Goal: Task Accomplishment & Management: Manage account settings

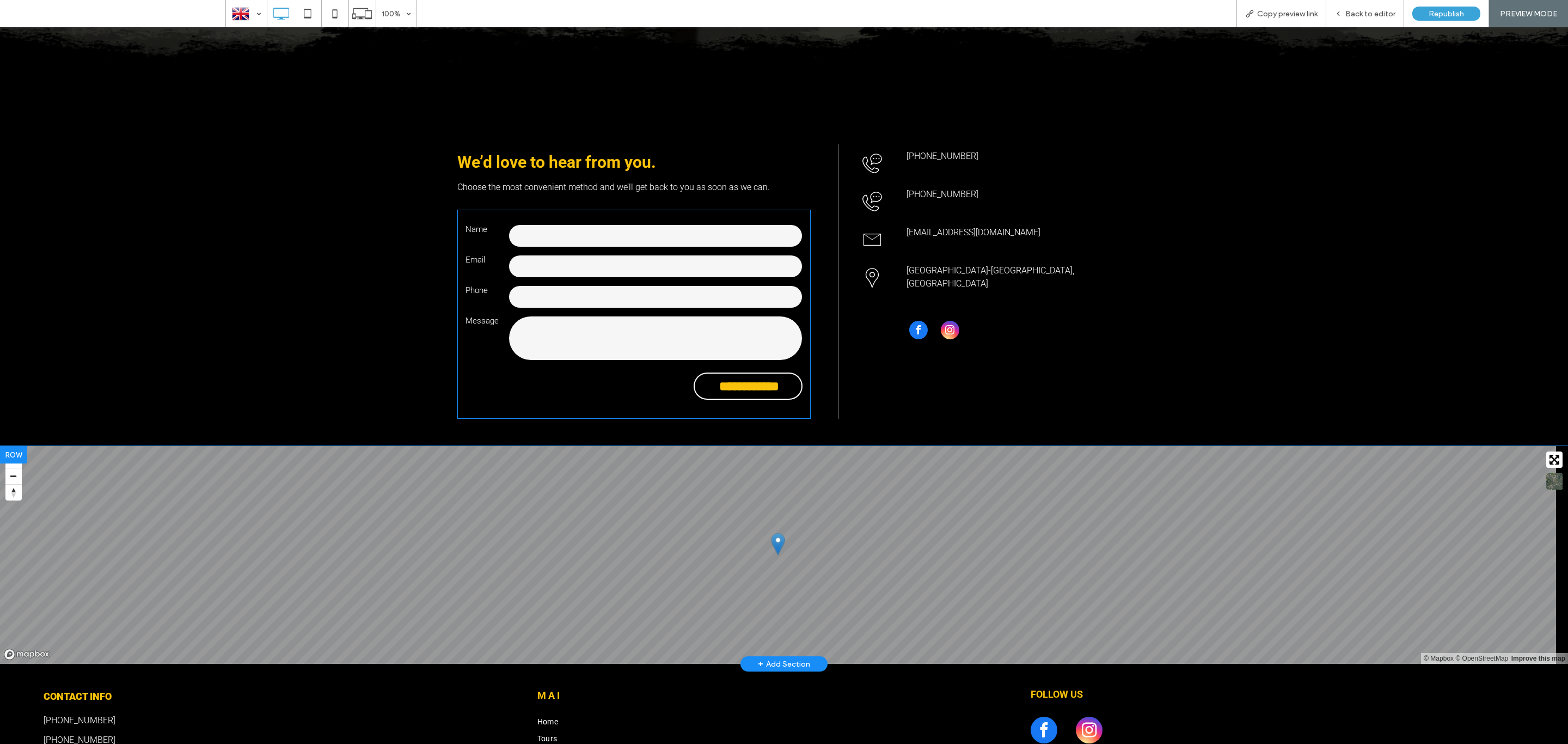
scroll to position [391, 0]
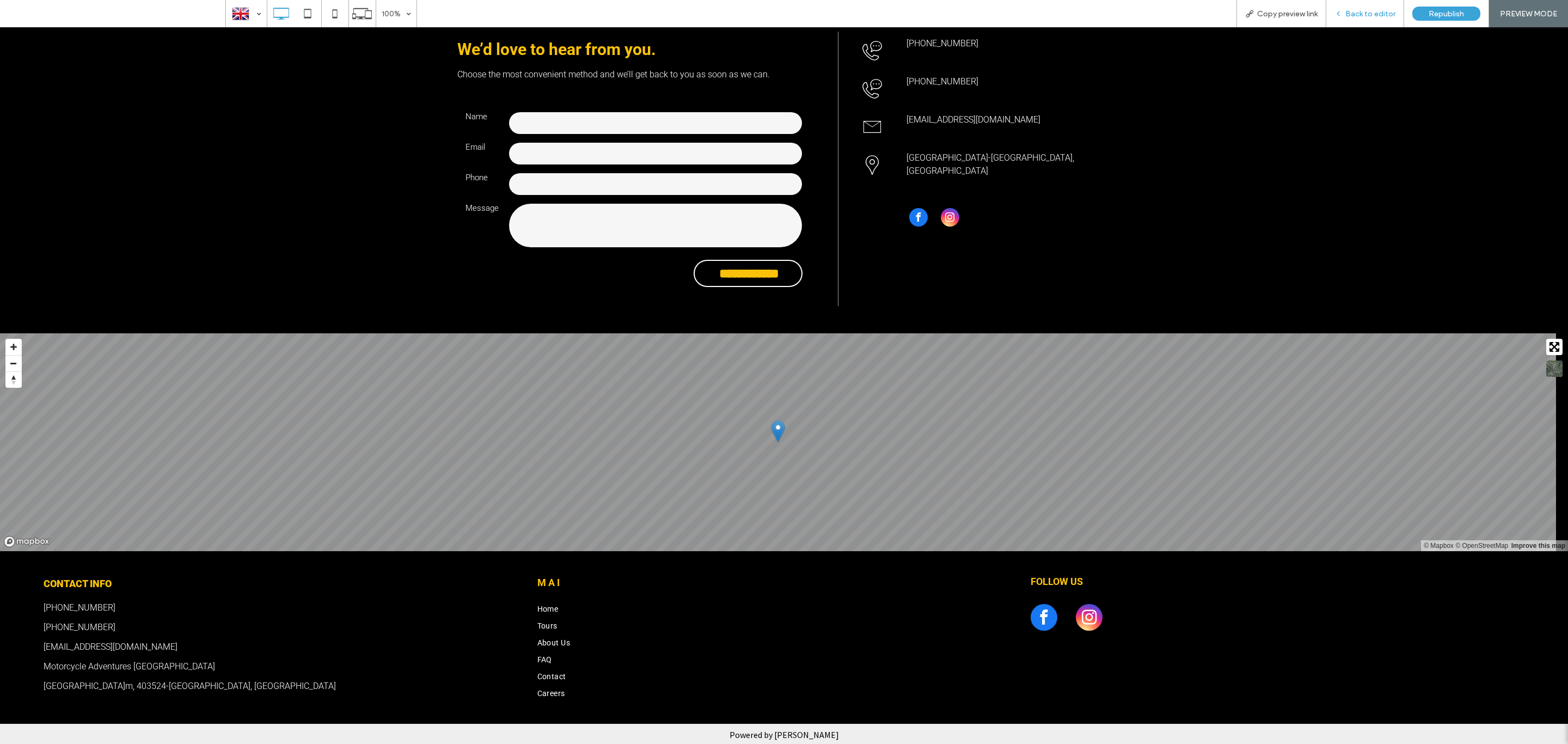
click at [1365, 9] on span "Back to editor" at bounding box center [1370, 14] width 50 height 9
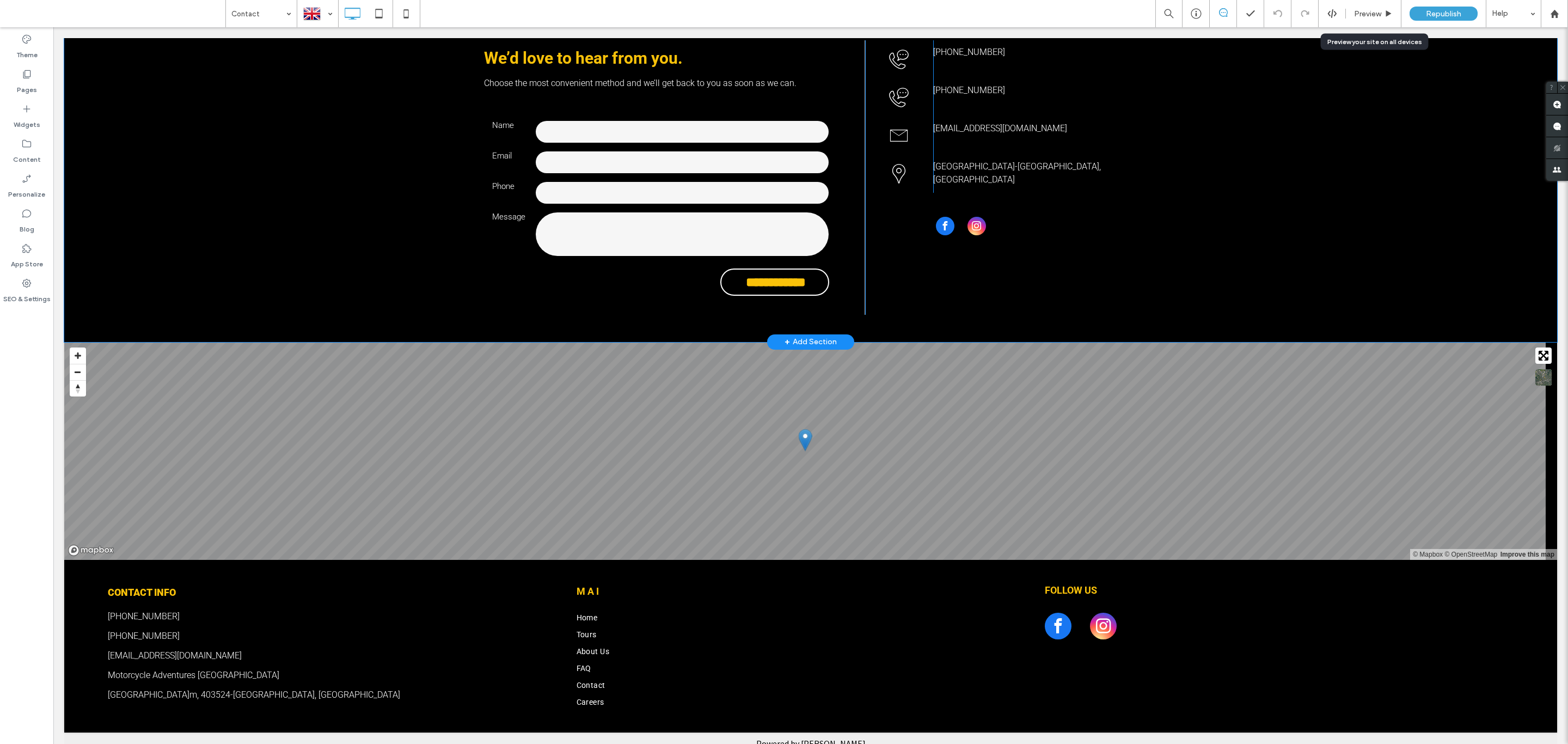
scroll to position [388, 0]
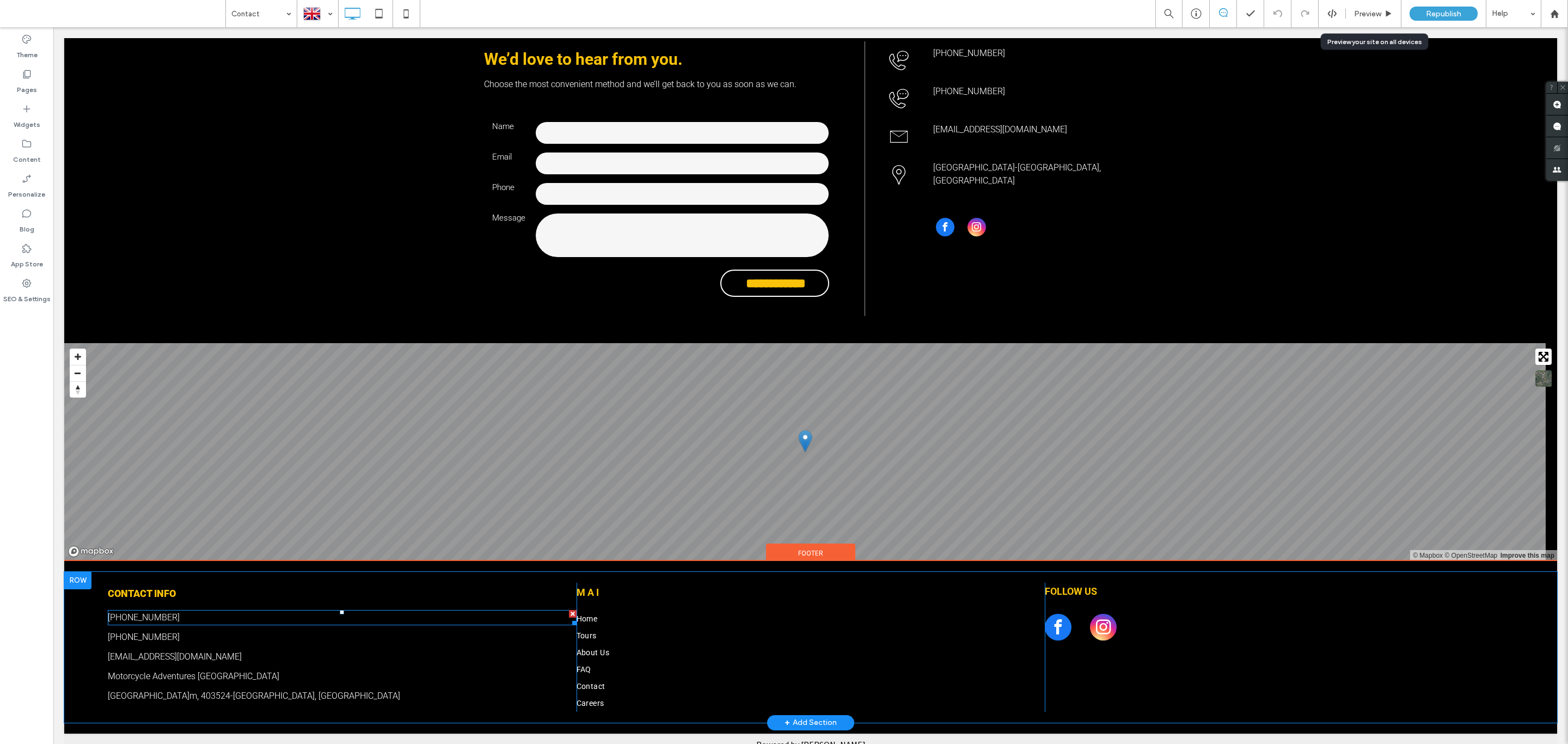
click at [136, 615] on link "[PHONE_NUMBER]" at bounding box center [144, 617] width 72 height 10
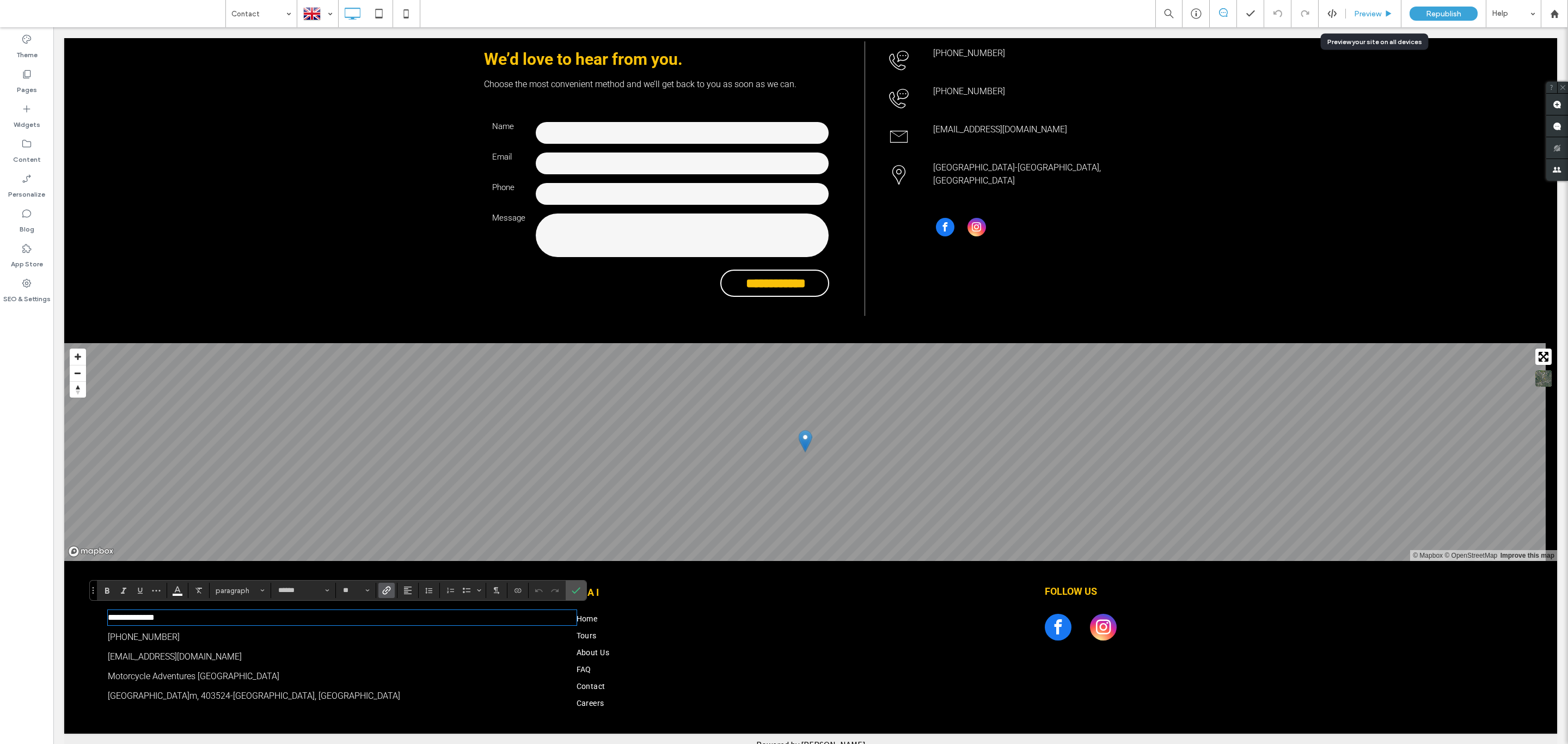
click at [1363, 10] on span "Preview" at bounding box center [1367, 14] width 27 height 9
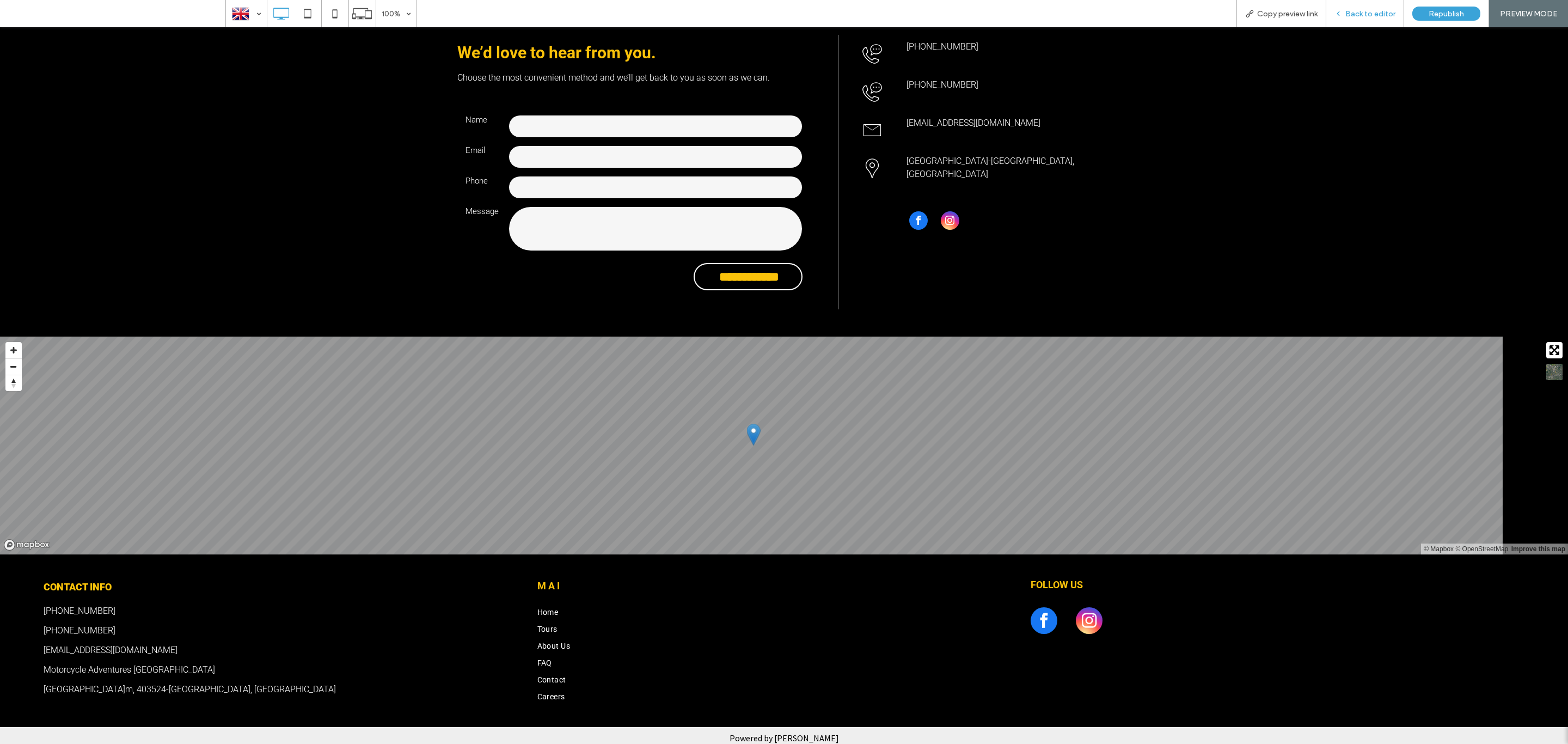
scroll to position [391, 0]
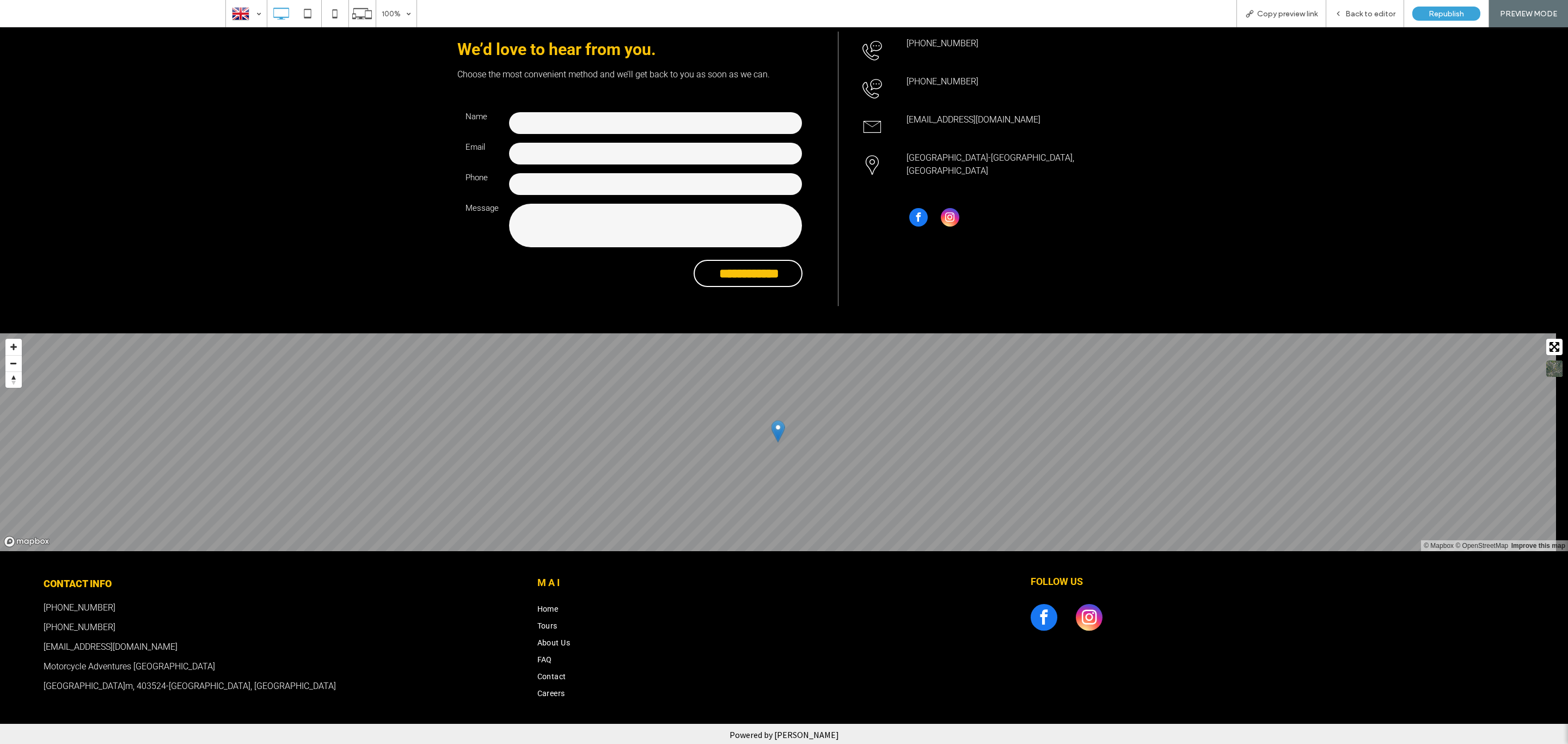
click at [84, 602] on link "[PHONE_NUMBER]" at bounding box center [79, 607] width 72 height 10
click at [548, 672] on span "Contact" at bounding box center [551, 677] width 29 height 11
click at [549, 677] on div at bounding box center [784, 372] width 1568 height 744
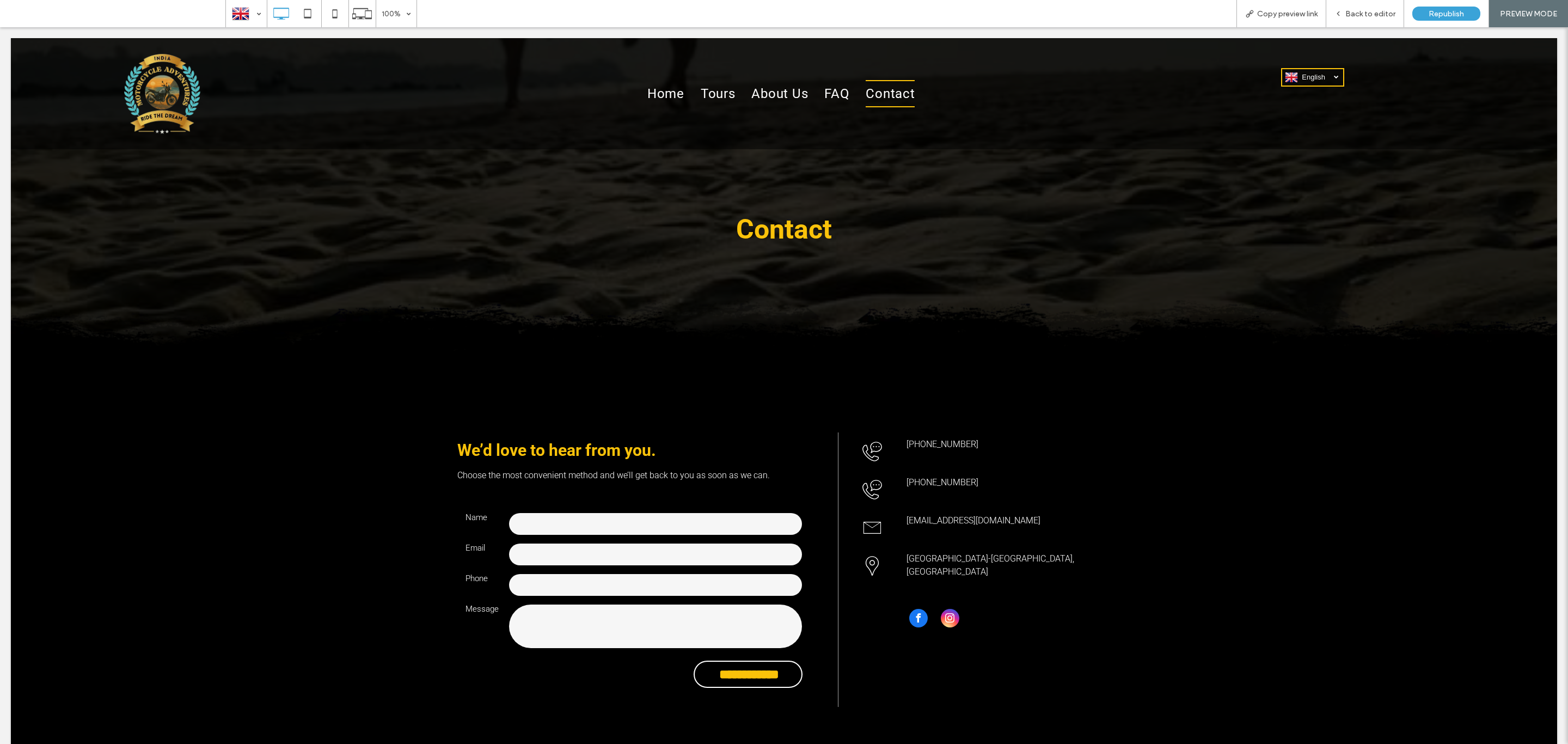
scroll to position [0, 0]
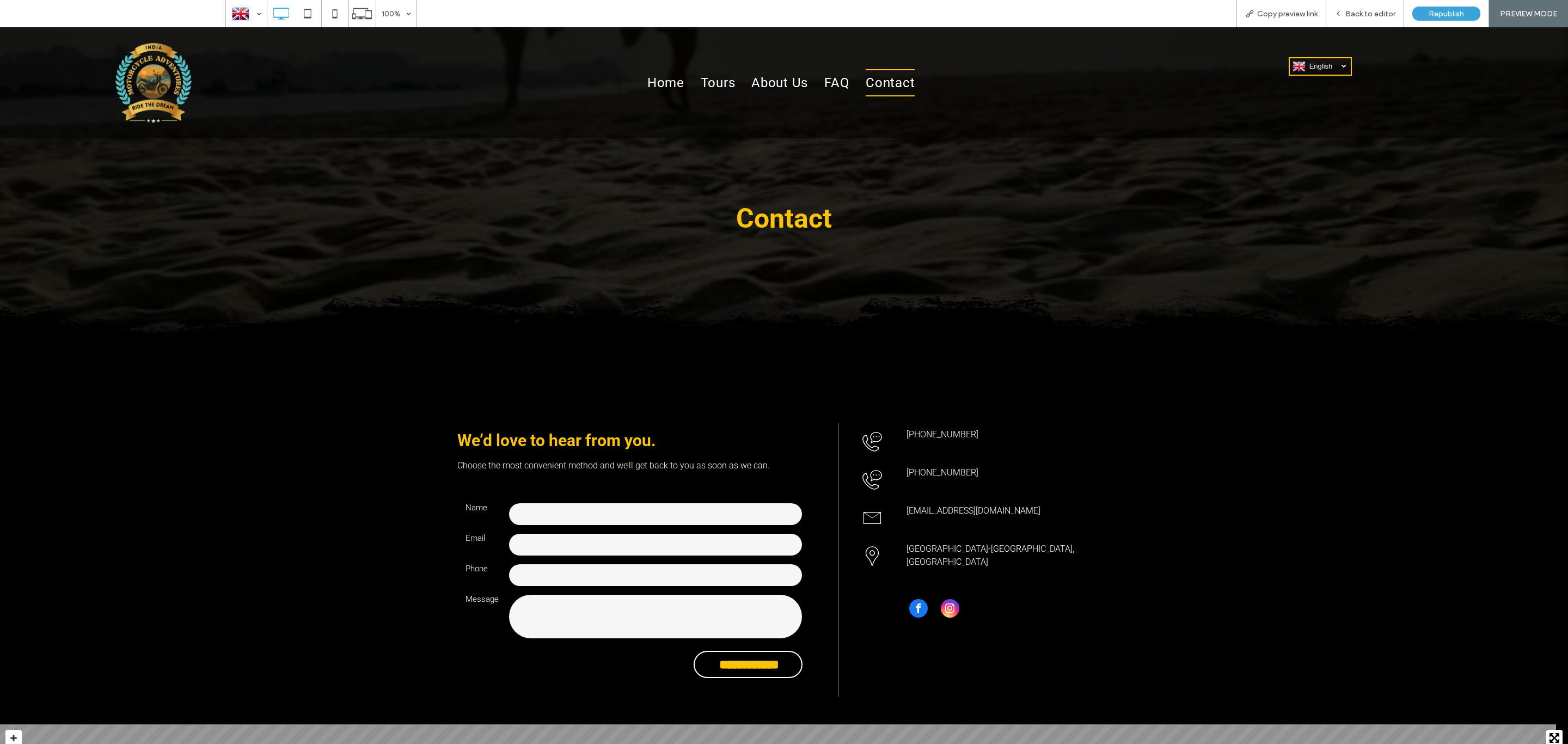
click at [893, 79] on span "Contact" at bounding box center [890, 83] width 49 height 27
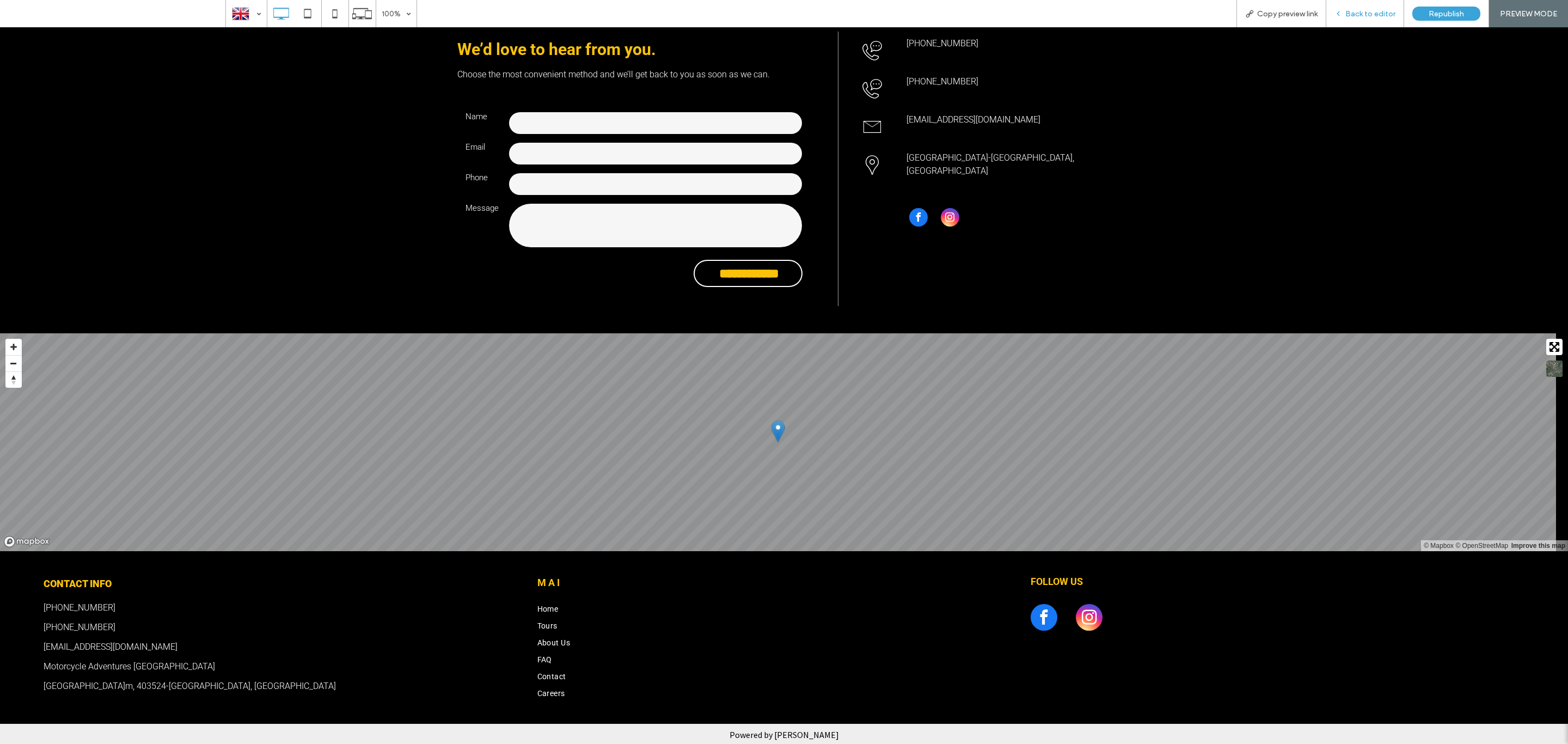
click at [1356, 15] on span "Back to editor" at bounding box center [1370, 14] width 50 height 9
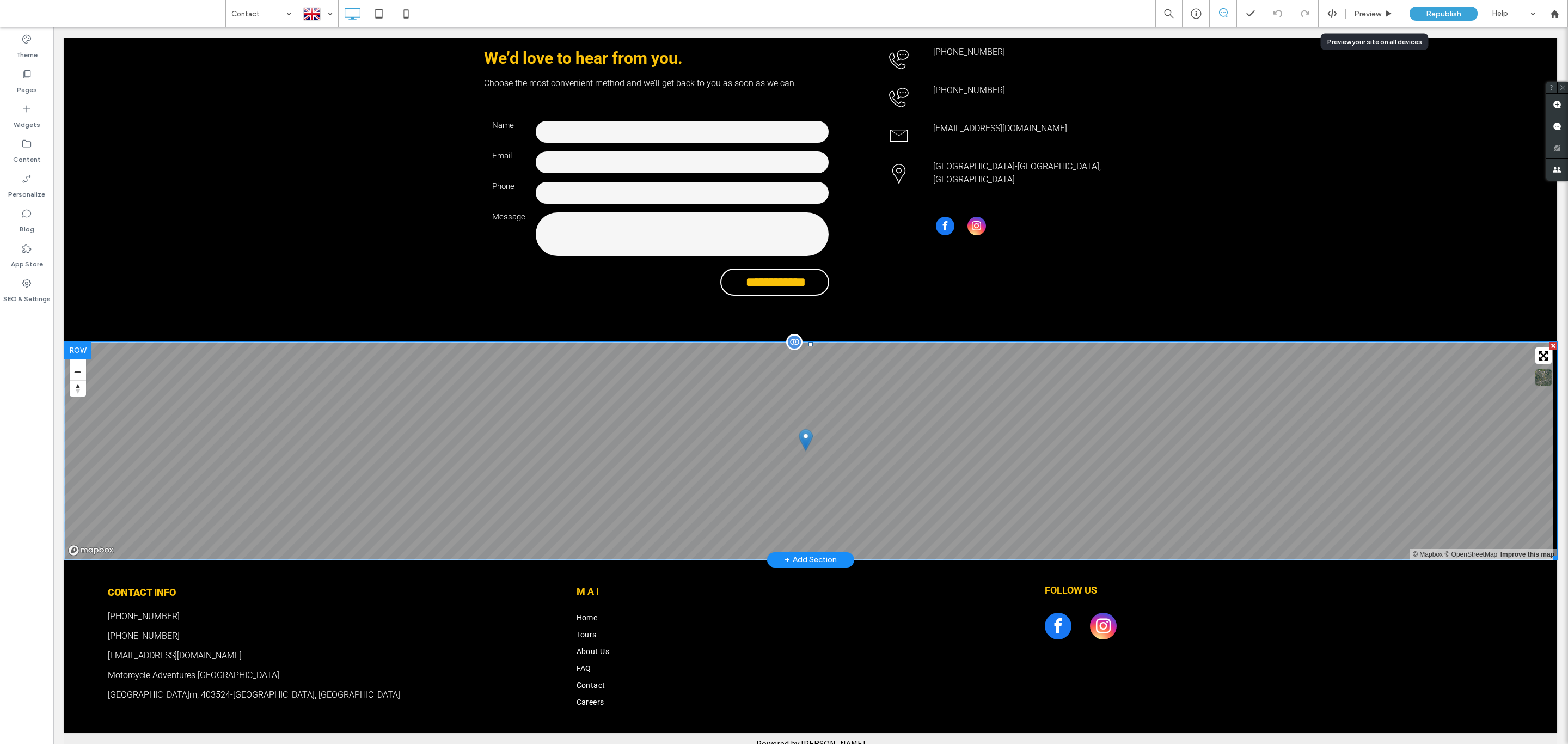
scroll to position [388, 0]
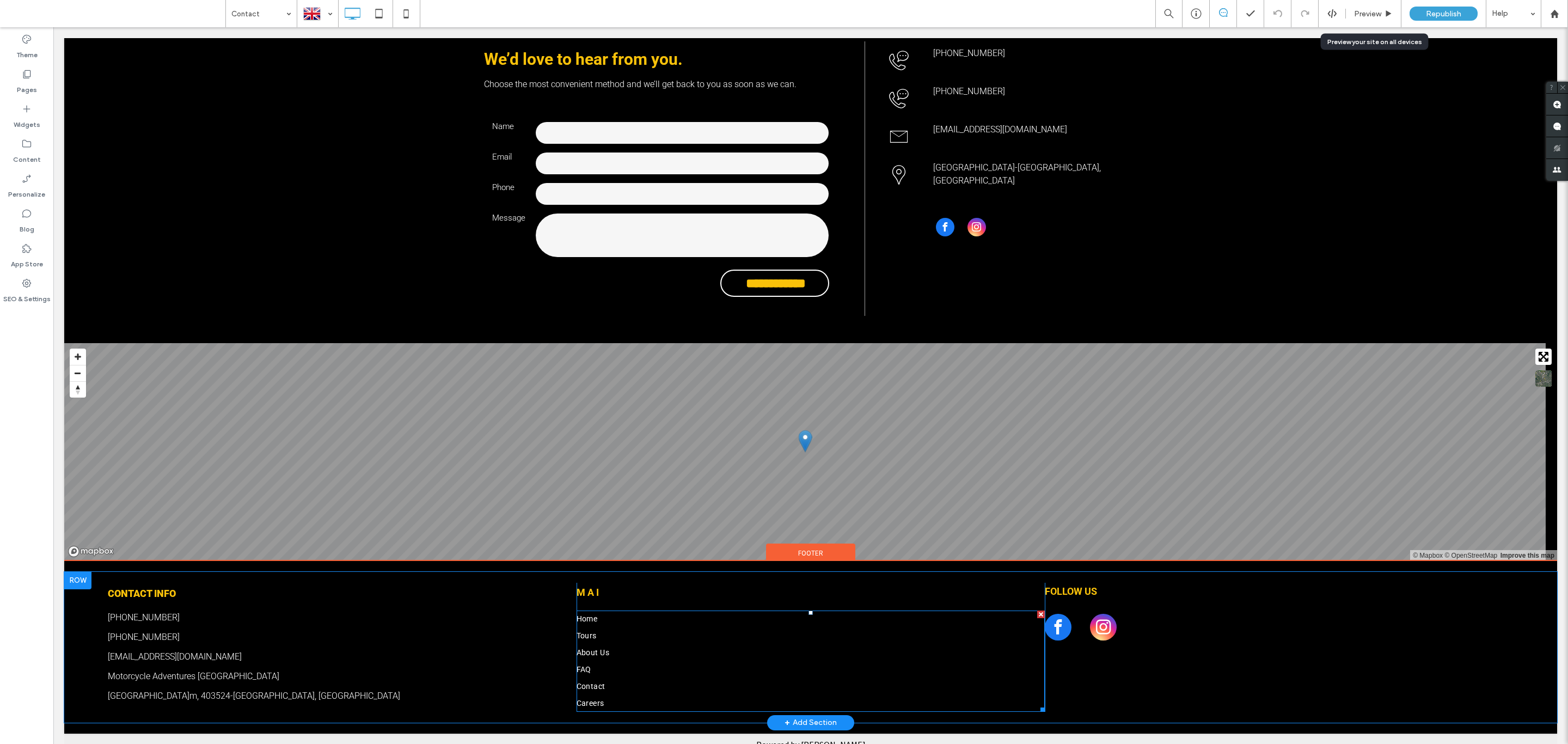
click at [590, 683] on span "Contact" at bounding box center [591, 687] width 29 height 11
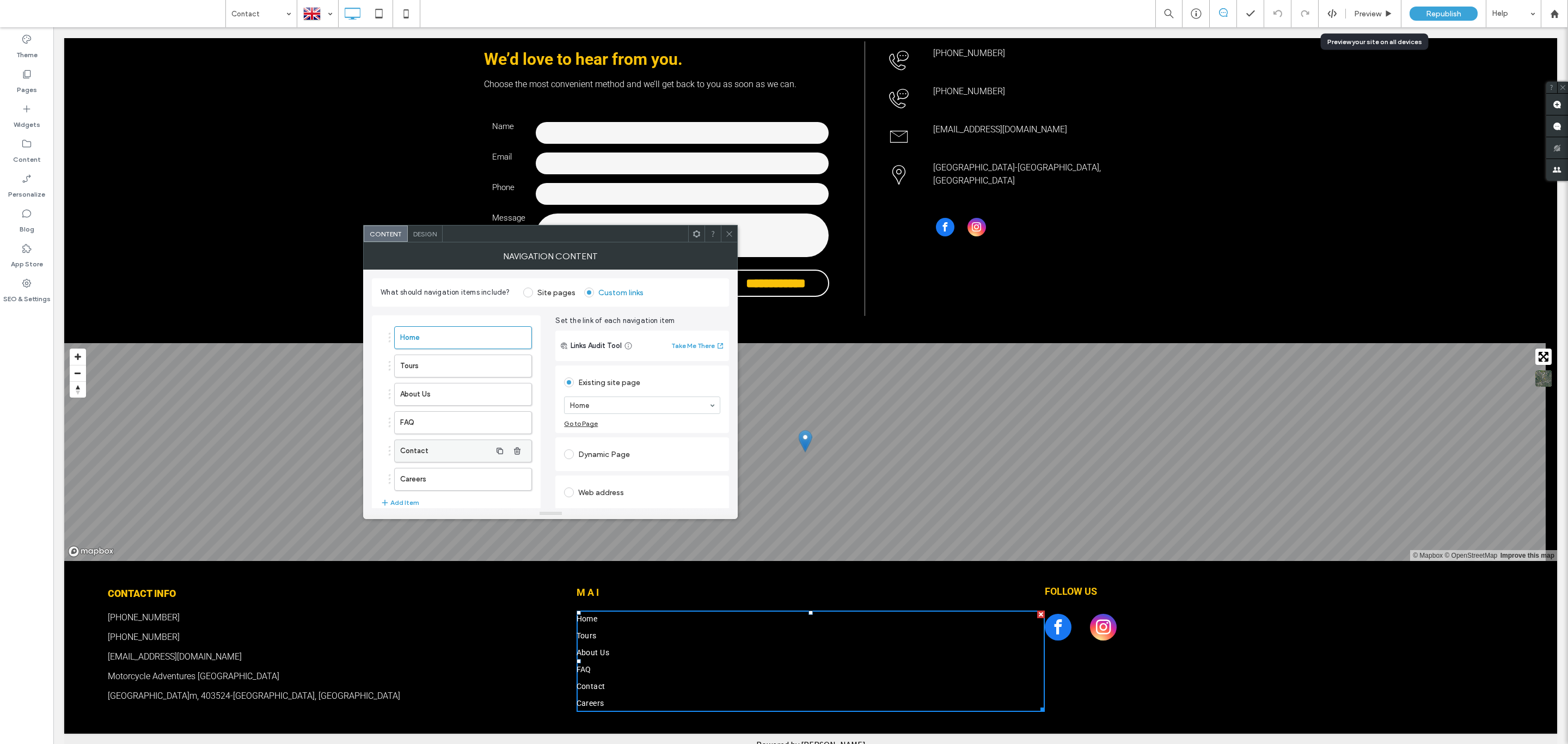
click at [467, 456] on label "Contact" at bounding box center [445, 451] width 91 height 21
click at [730, 234] on icon at bounding box center [729, 233] width 8 height 8
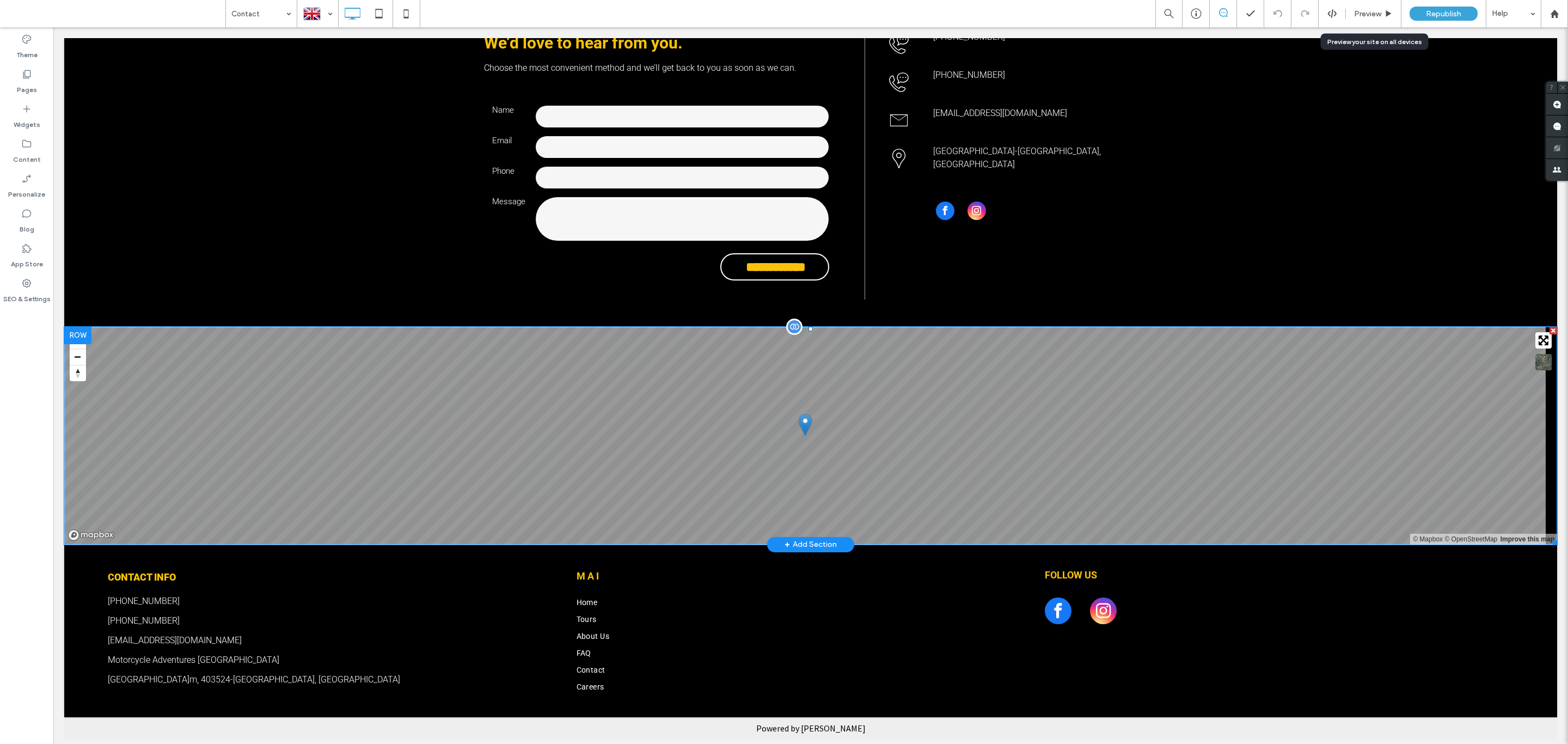
scroll to position [408, 0]
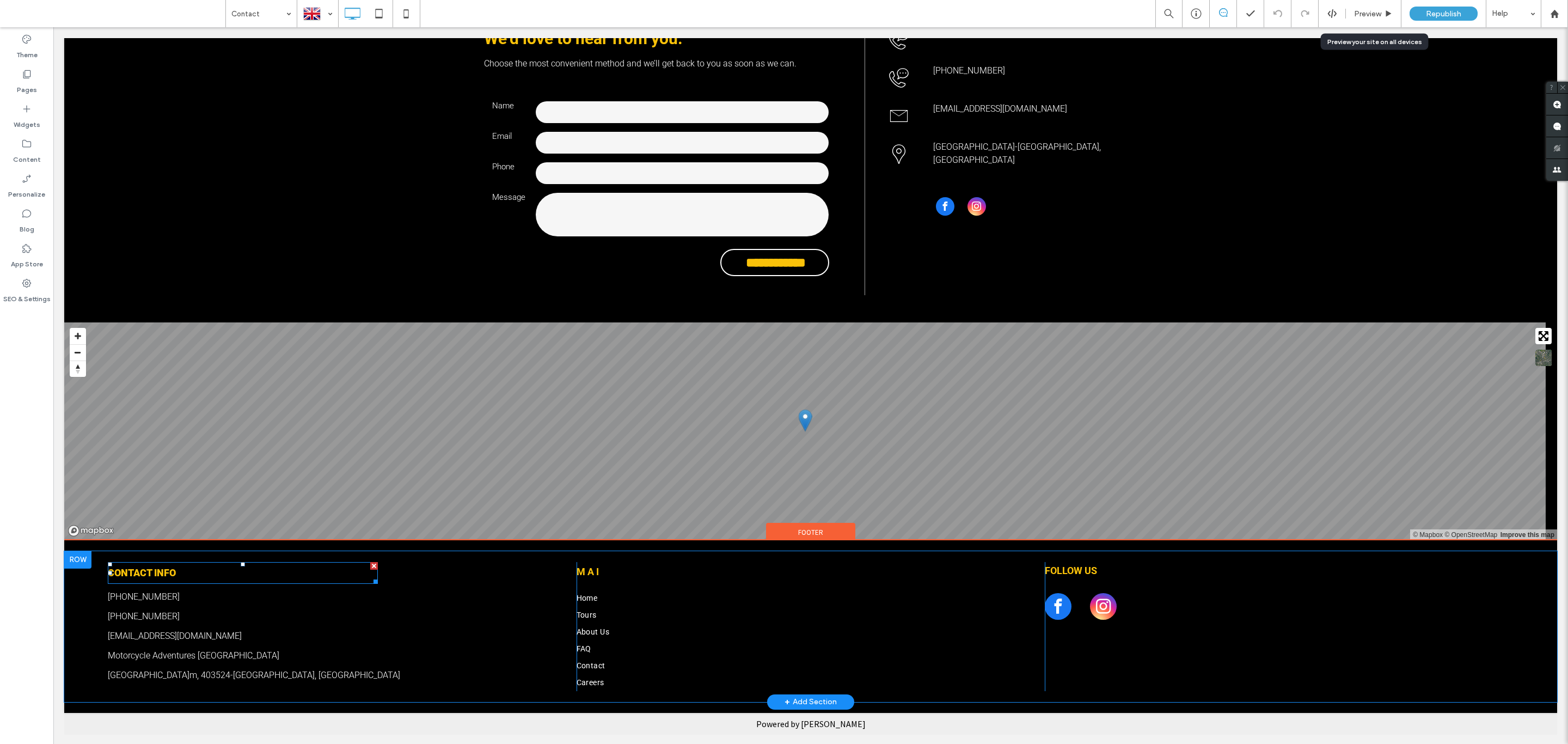
click at [184, 574] on h5 "CONTACT INFO" at bounding box center [243, 573] width 270 height 21
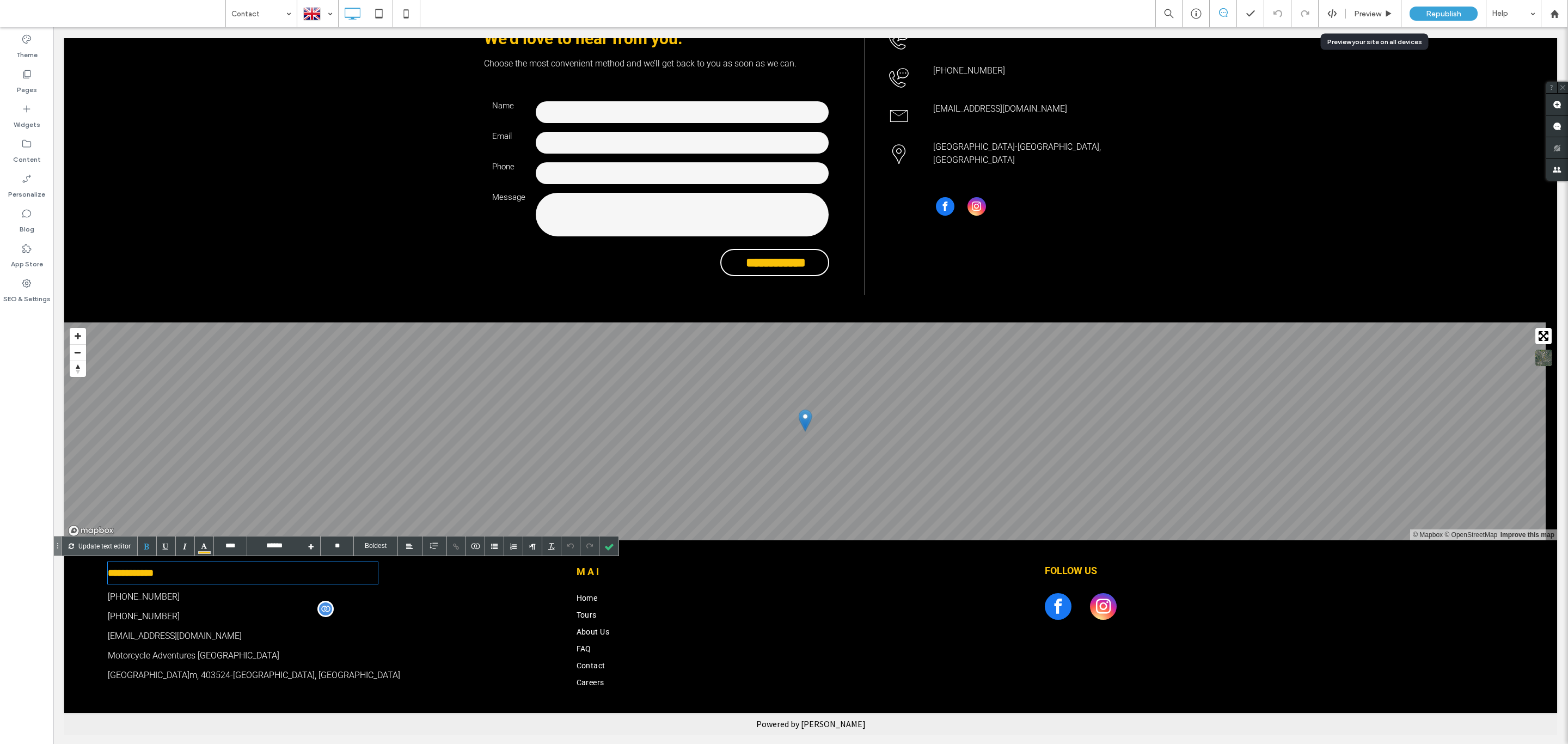
type input "****"
click at [212, 611] on p "[PHONE_NUMBER]" at bounding box center [342, 617] width 469 height 13
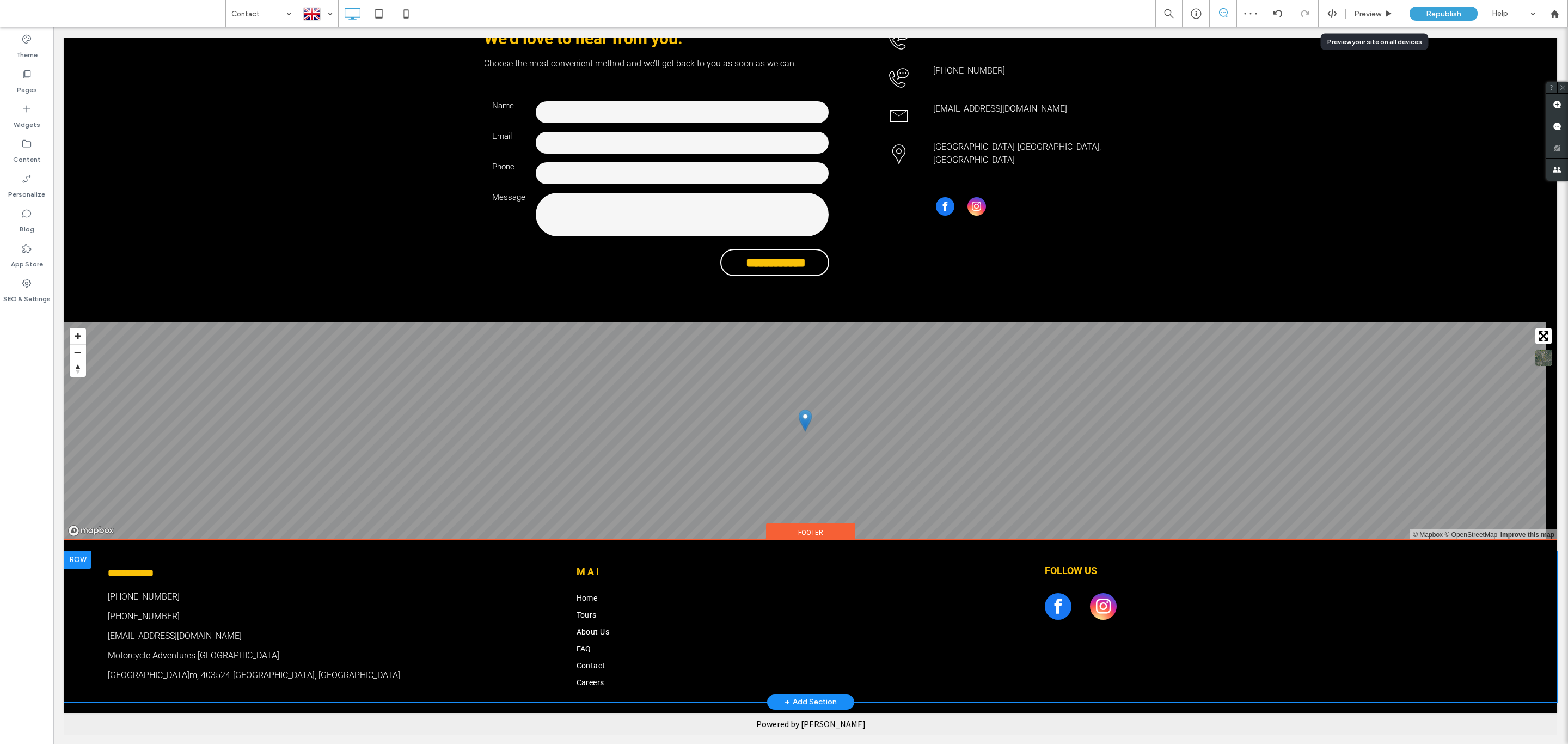
click at [82, 587] on div "**********" at bounding box center [811, 626] width 1493 height 151
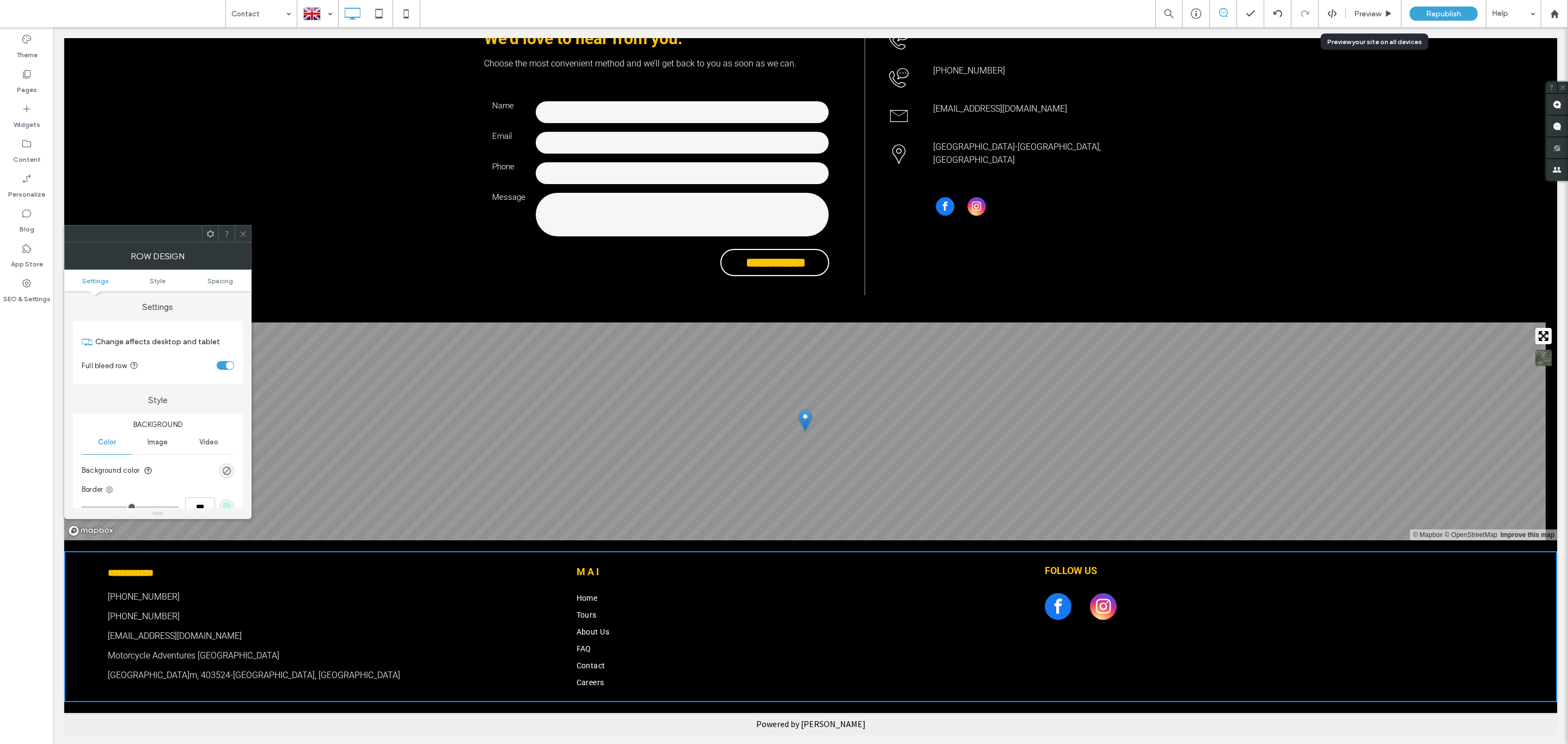
click at [244, 235] on use at bounding box center [243, 234] width 6 height 6
